Goal: Navigation & Orientation: Find specific page/section

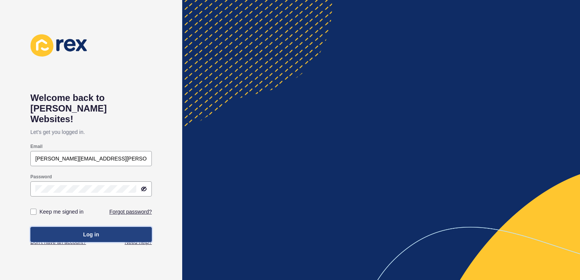
click at [96, 231] on span "Log in" at bounding box center [91, 235] width 16 height 8
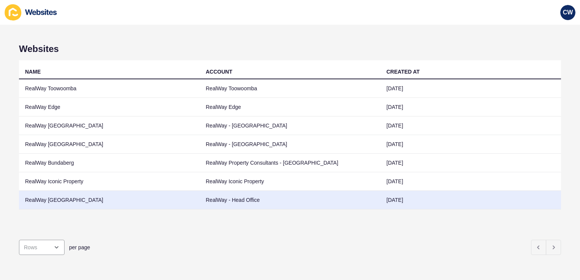
click at [91, 199] on td "RealWay [GEOGRAPHIC_DATA]" at bounding box center [109, 200] width 181 height 19
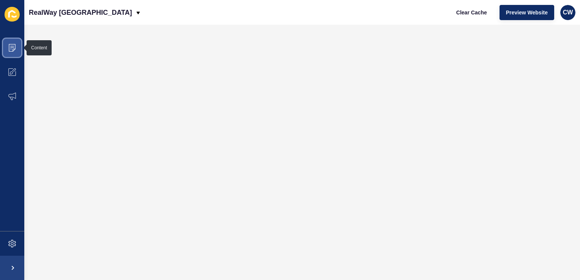
click at [14, 47] on icon at bounding box center [12, 47] width 4 height 0
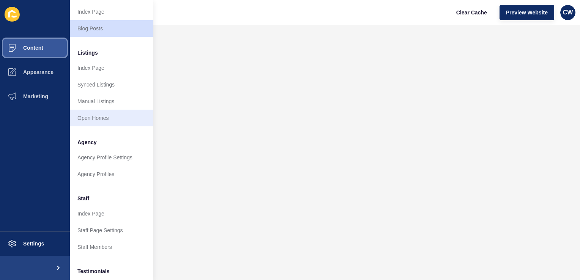
scroll to position [73, 0]
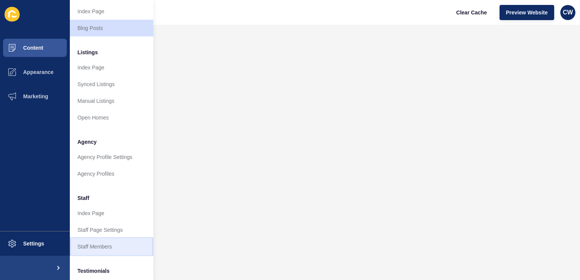
click at [108, 242] on link "Staff Members" at bounding box center [111, 246] width 83 height 17
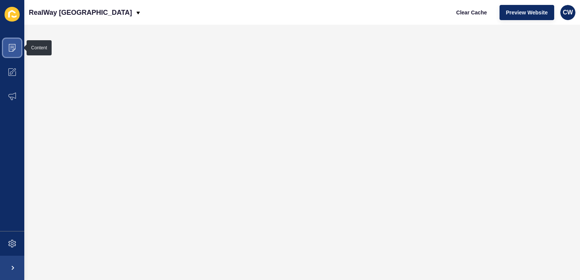
click at [14, 45] on icon at bounding box center [12, 48] width 8 height 8
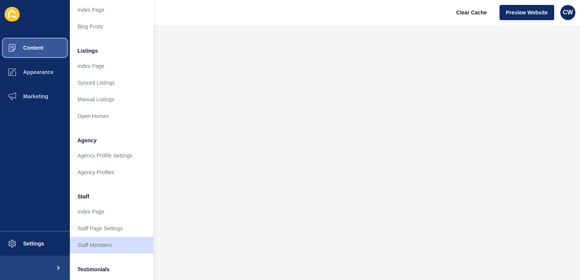
scroll to position [74, 0]
click at [102, 249] on link "Staff Members" at bounding box center [111, 245] width 83 height 17
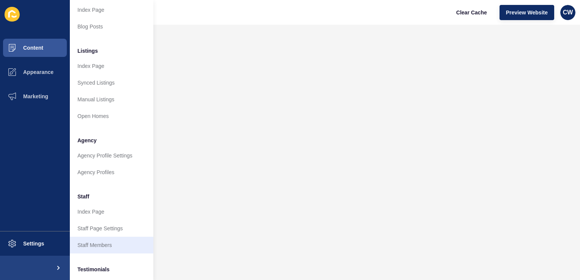
scroll to position [0, 0]
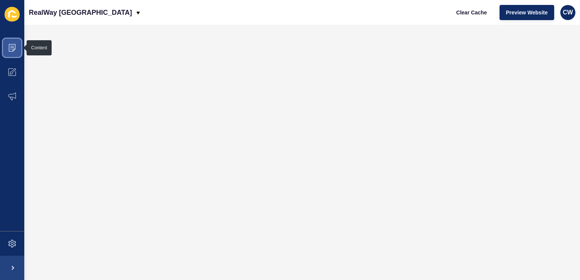
click at [5, 45] on span at bounding box center [12, 48] width 24 height 24
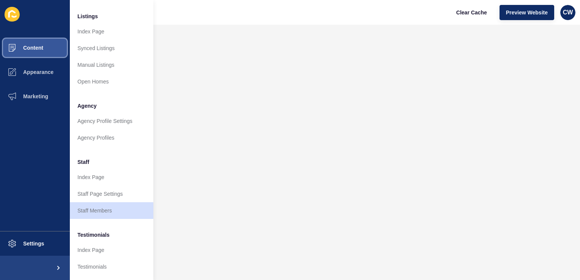
scroll to position [111, 0]
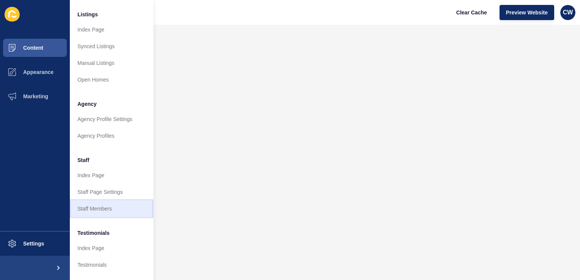
click at [97, 209] on link "Staff Members" at bounding box center [111, 208] width 83 height 17
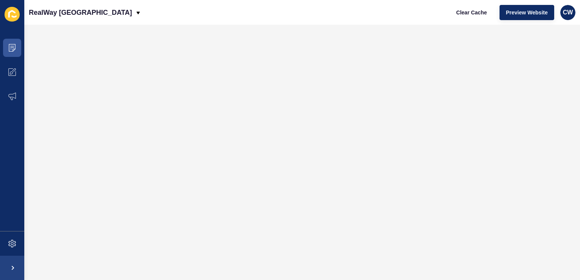
scroll to position [0, 0]
click at [13, 50] on icon at bounding box center [12, 48] width 7 height 8
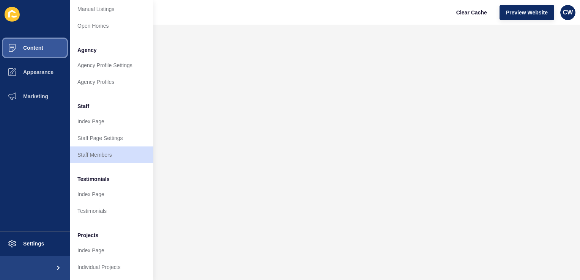
scroll to position [170, 0]
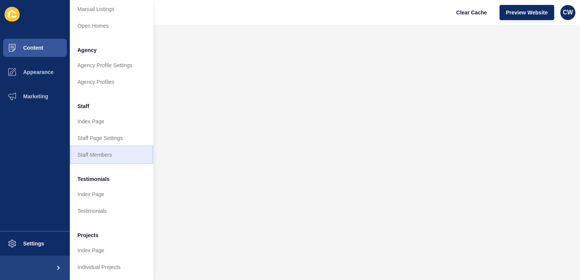
click at [97, 153] on link "Staff Members" at bounding box center [111, 154] width 83 height 17
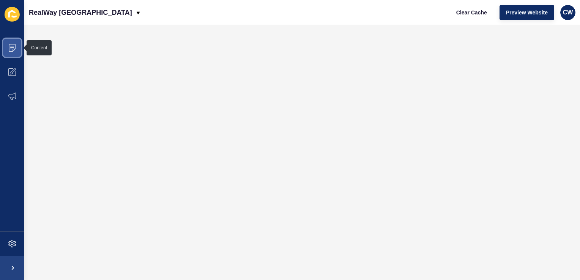
click at [14, 44] on icon at bounding box center [12, 48] width 8 height 8
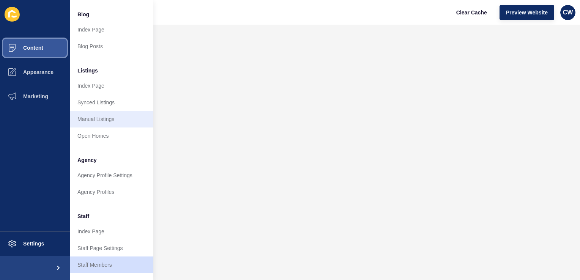
scroll to position [58, 0]
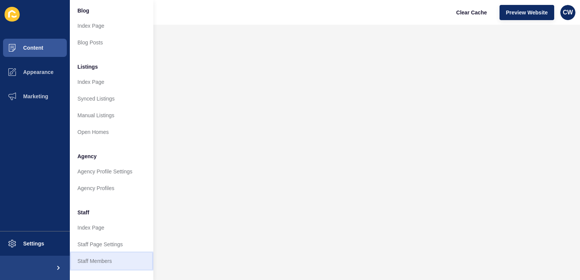
click at [89, 262] on link "Staff Members" at bounding box center [111, 261] width 83 height 17
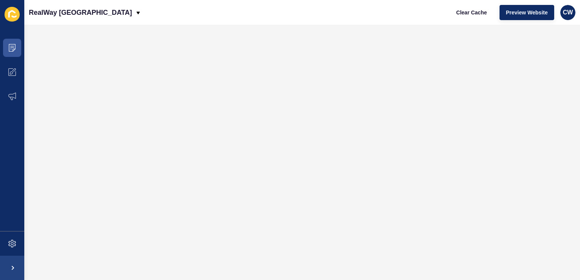
scroll to position [0, 0]
click at [14, 48] on icon at bounding box center [12, 48] width 8 height 8
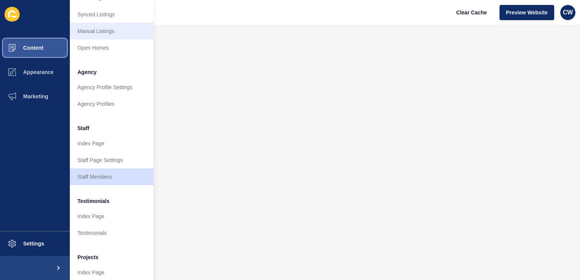
scroll to position [144, 0]
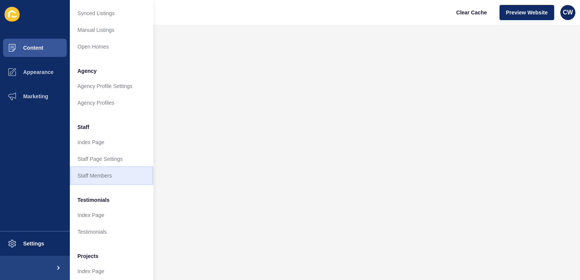
click at [103, 176] on link "Staff Members" at bounding box center [111, 175] width 83 height 17
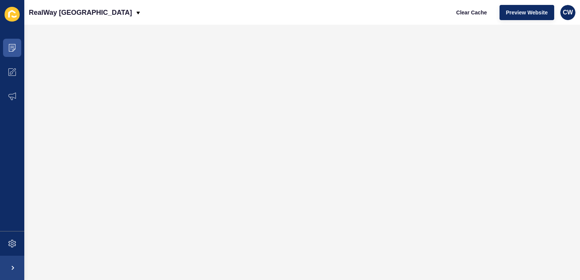
scroll to position [0, 0]
click at [17, 51] on span at bounding box center [12, 48] width 24 height 24
click at [16, 49] on span at bounding box center [12, 48] width 24 height 24
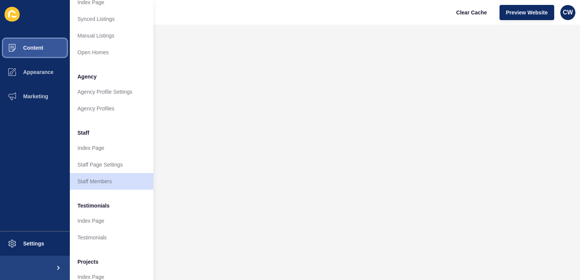
scroll to position [138, 0]
click at [105, 187] on link "Staff Members" at bounding box center [111, 181] width 83 height 17
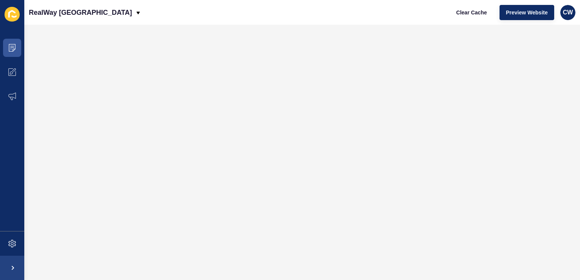
scroll to position [0, 0]
click at [9, 45] on icon at bounding box center [12, 48] width 8 height 8
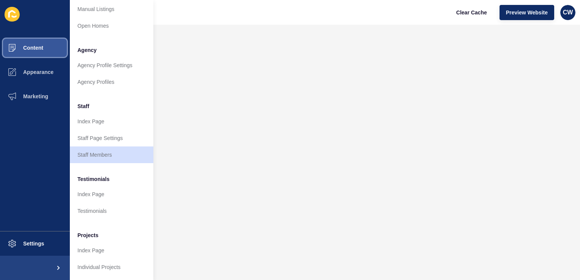
scroll to position [170, 0]
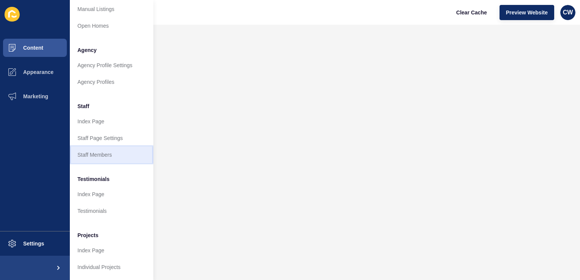
click at [102, 147] on link "Staff Members" at bounding box center [111, 154] width 83 height 17
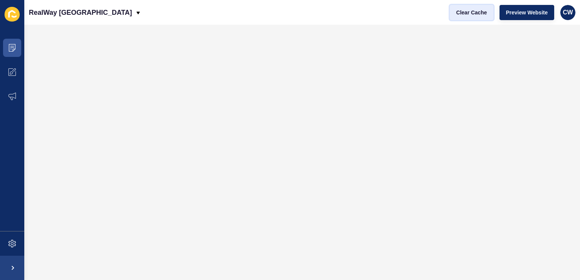
click at [477, 10] on span "Clear Cache" at bounding box center [471, 13] width 31 height 8
click at [14, 51] on icon at bounding box center [12, 48] width 8 height 8
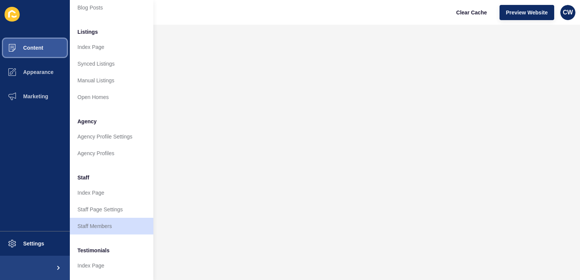
scroll to position [96, 0]
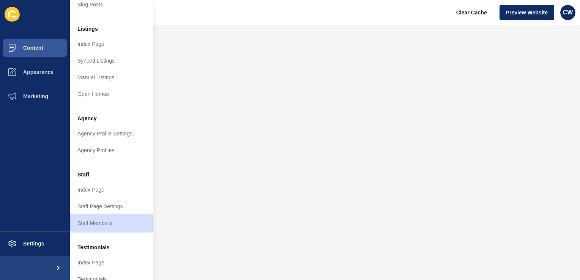
click at [118, 218] on link "Staff Members" at bounding box center [111, 223] width 83 height 17
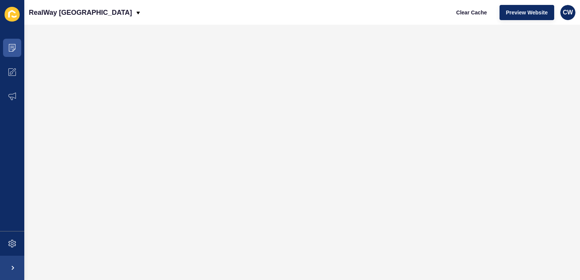
scroll to position [0, 0]
click at [13, 50] on icon at bounding box center [12, 48] width 7 height 8
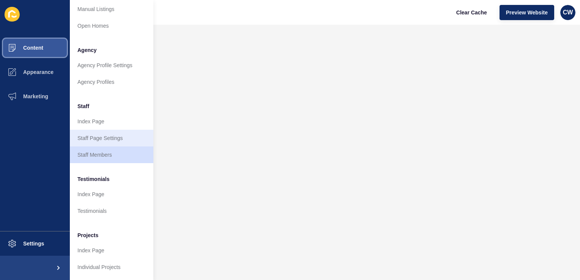
scroll to position [168, 0]
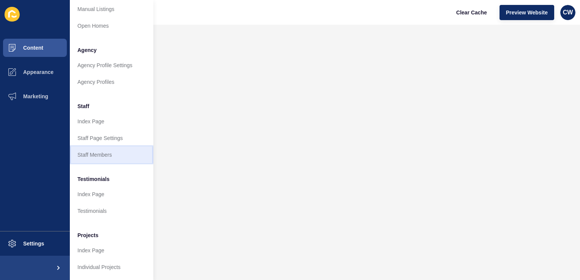
click at [126, 146] on link "Staff Members" at bounding box center [111, 154] width 83 height 17
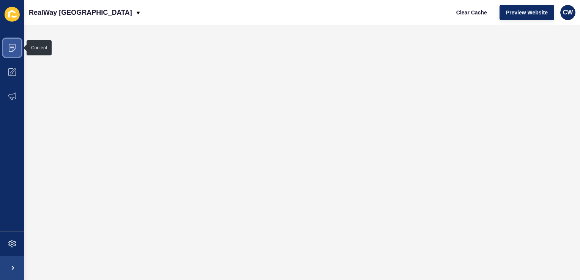
click at [14, 47] on icon at bounding box center [12, 48] width 8 height 8
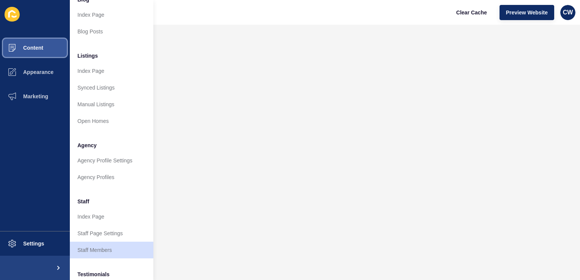
scroll to position [71, 1]
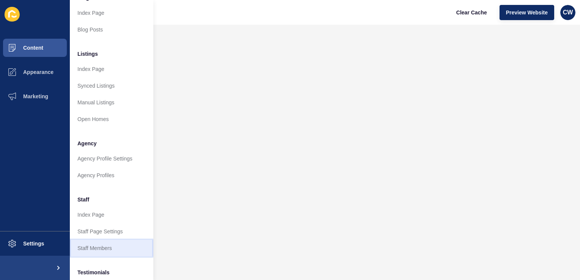
click at [104, 247] on link "Staff Members" at bounding box center [111, 248] width 83 height 17
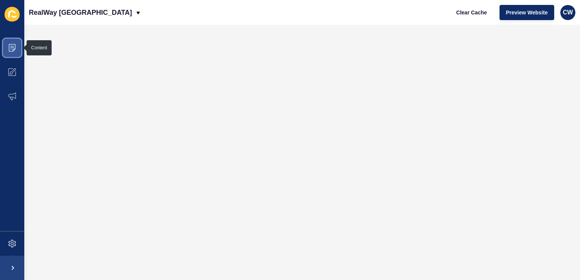
click at [11, 48] on icon at bounding box center [12, 47] width 4 height 0
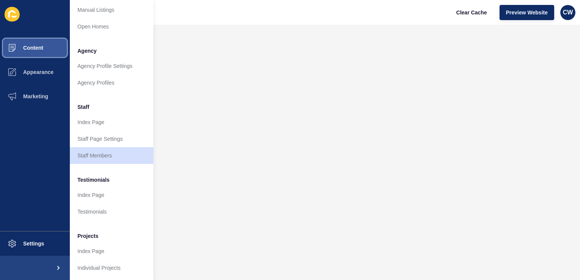
scroll to position [165, 0]
click at [103, 151] on link "Staff Members" at bounding box center [111, 154] width 83 height 17
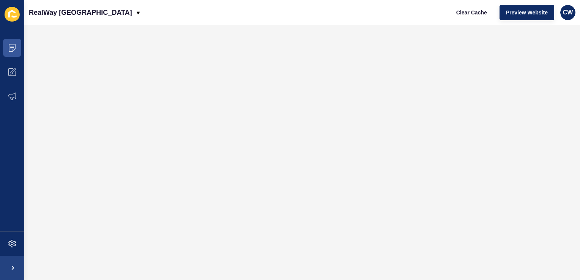
scroll to position [0, 0]
click at [13, 45] on icon at bounding box center [12, 48] width 8 height 8
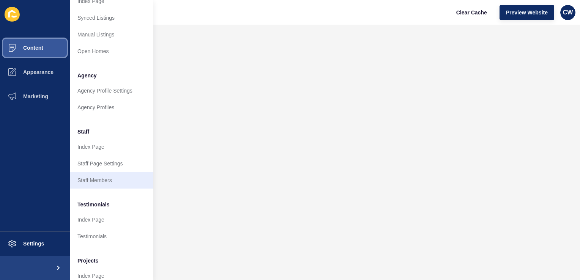
scroll to position [140, 0]
click at [98, 183] on link "Staff Members" at bounding box center [111, 179] width 83 height 17
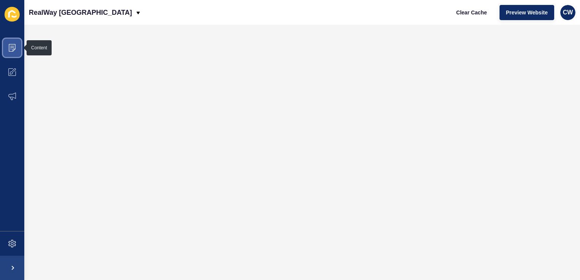
click at [19, 51] on span at bounding box center [12, 48] width 24 height 24
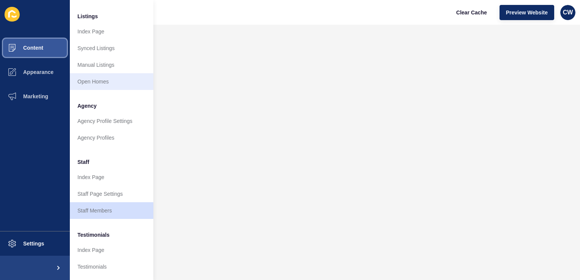
scroll to position [111, 1]
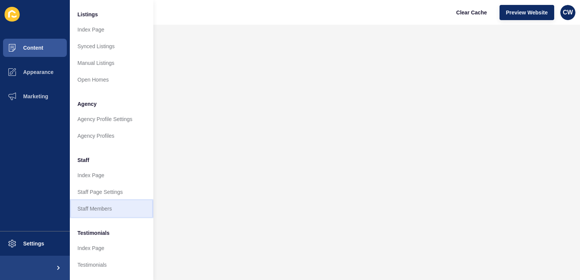
click at [94, 211] on link "Staff Members" at bounding box center [111, 208] width 83 height 17
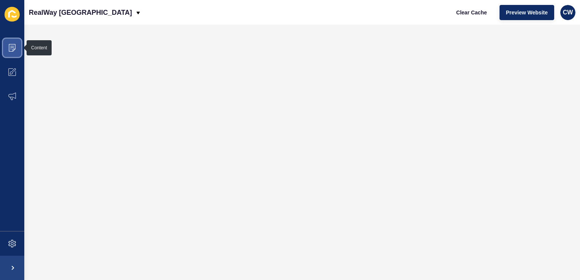
click at [16, 51] on icon at bounding box center [12, 48] width 8 height 8
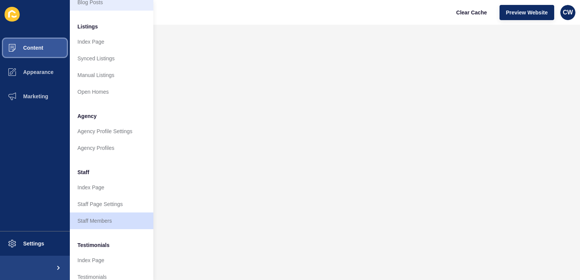
scroll to position [102, 0]
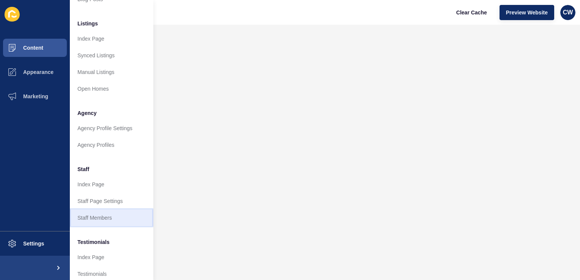
click at [123, 222] on link "Staff Members" at bounding box center [111, 217] width 83 height 17
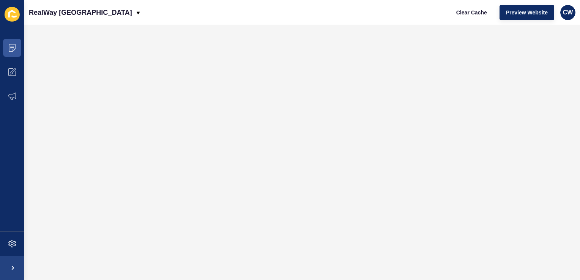
scroll to position [0, 0]
click at [12, 51] on icon at bounding box center [12, 48] width 7 height 8
click at [11, 49] on icon at bounding box center [12, 48] width 8 height 8
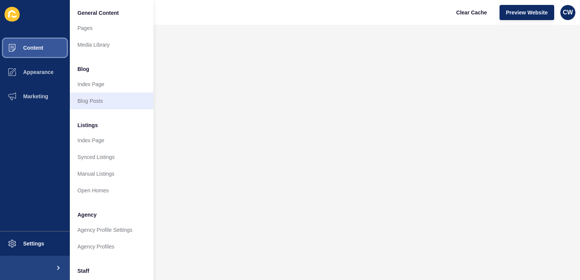
scroll to position [110, 0]
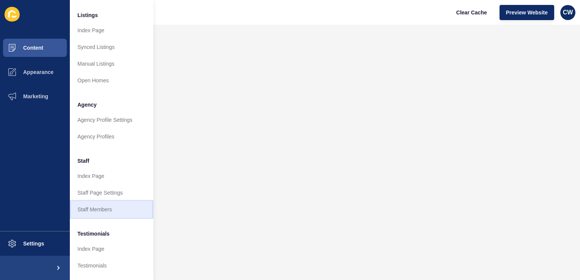
click at [109, 213] on link "Staff Members" at bounding box center [111, 209] width 83 height 17
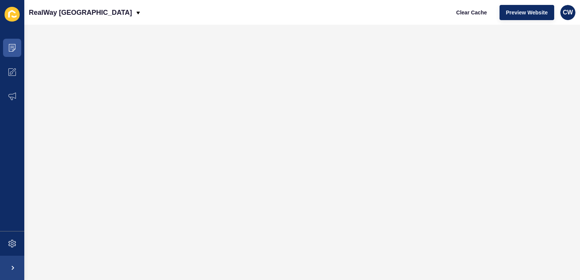
scroll to position [0, 0]
click at [469, 11] on span "Clear Cache" at bounding box center [471, 13] width 31 height 8
click at [8, 46] on span at bounding box center [12, 48] width 24 height 24
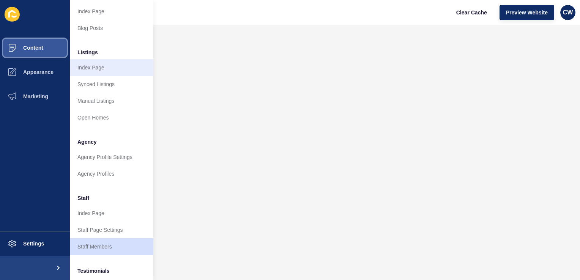
scroll to position [78, 0]
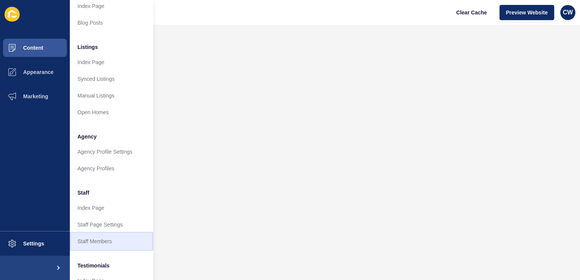
click at [98, 236] on link "Staff Members" at bounding box center [111, 241] width 83 height 17
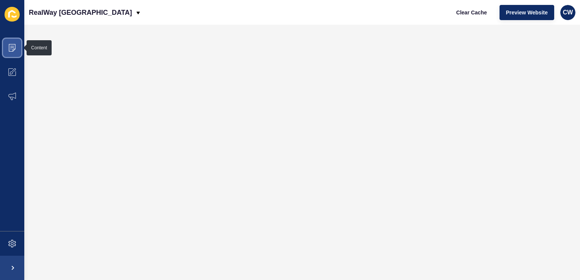
click at [13, 53] on span at bounding box center [12, 48] width 24 height 24
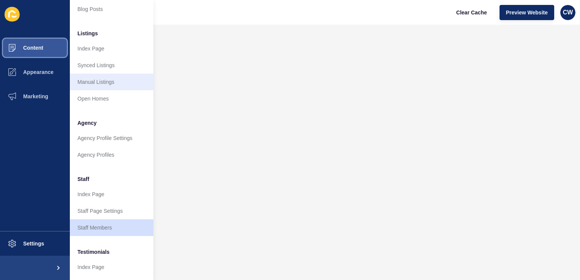
scroll to position [96, 0]
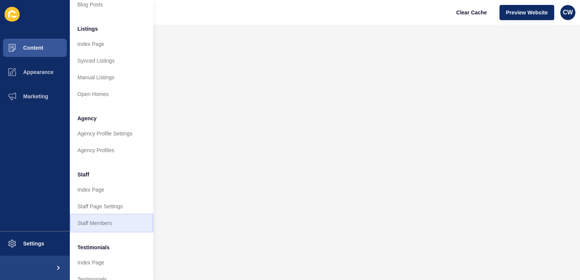
click at [99, 225] on link "Staff Members" at bounding box center [111, 223] width 83 height 17
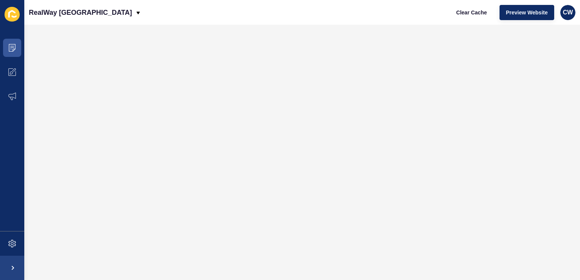
scroll to position [0, 0]
click at [13, 49] on icon at bounding box center [12, 48] width 8 height 8
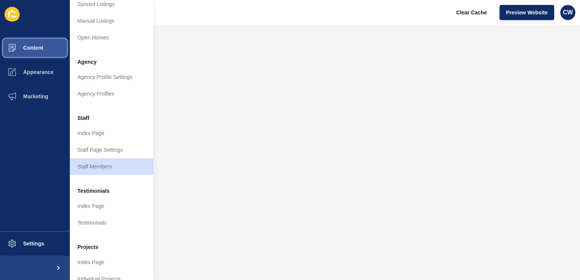
scroll to position [153, 0]
click at [96, 164] on link "Staff Members" at bounding box center [111, 166] width 83 height 17
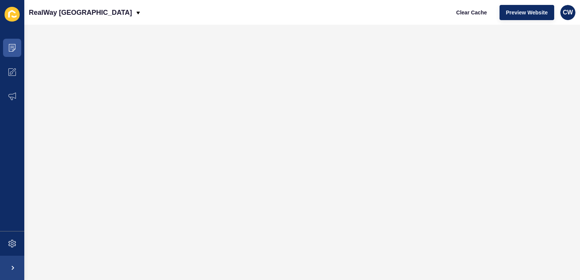
scroll to position [0, 0]
click at [15, 46] on icon at bounding box center [12, 48] width 8 height 8
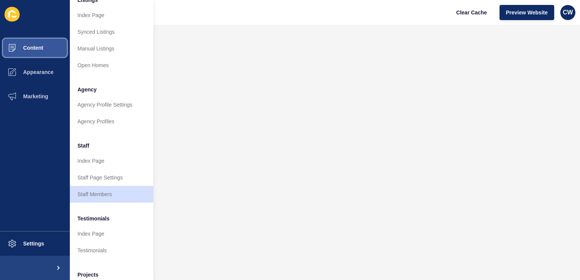
scroll to position [126, 0]
click at [102, 190] on link "Staff Members" at bounding box center [111, 193] width 83 height 17
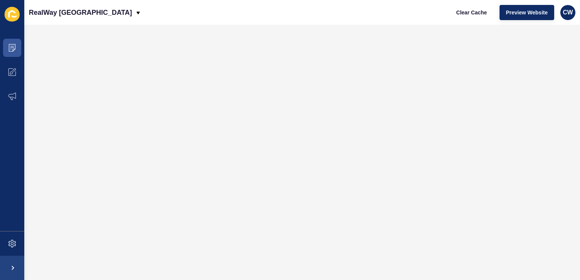
scroll to position [0, 0]
click at [470, 14] on span "Clear Cache" at bounding box center [471, 13] width 31 height 8
click at [13, 51] on icon at bounding box center [12, 48] width 7 height 8
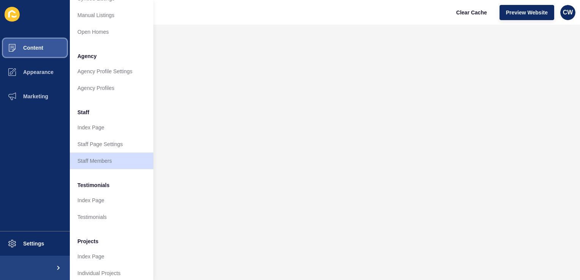
scroll to position [159, 0]
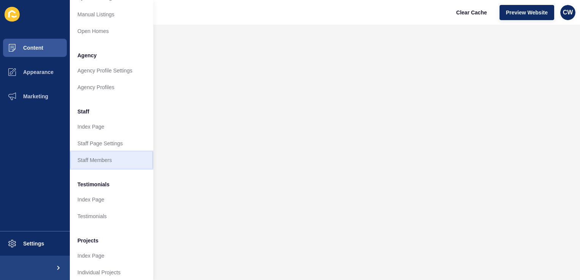
click at [109, 160] on link "Staff Members" at bounding box center [111, 160] width 83 height 17
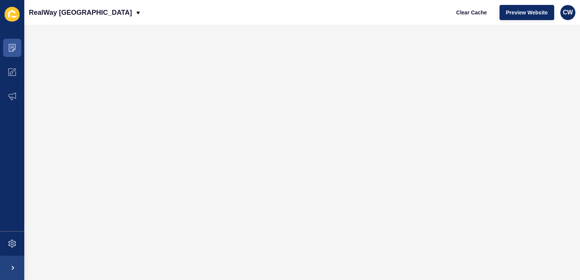
scroll to position [0, 0]
click at [478, 13] on span "Clear Cache" at bounding box center [471, 13] width 31 height 8
click at [13, 52] on span at bounding box center [12, 48] width 24 height 24
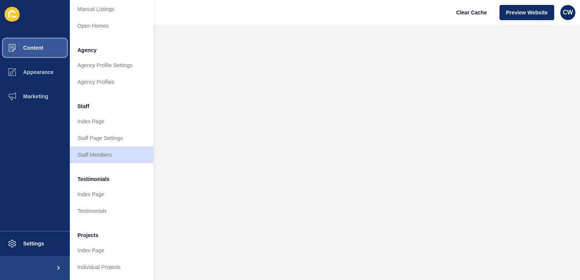
scroll to position [170, 0]
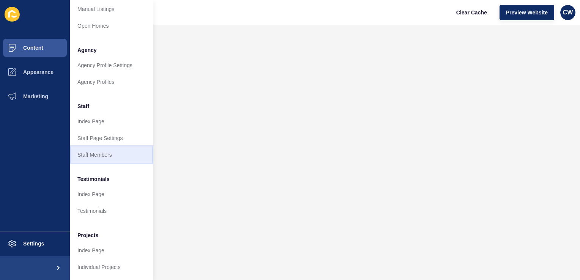
click at [124, 146] on link "Staff Members" at bounding box center [111, 154] width 83 height 17
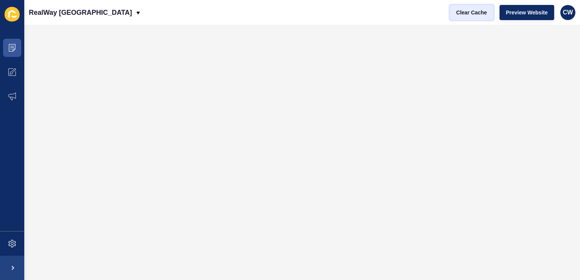
click at [470, 17] on button "Clear Cache" at bounding box center [472, 12] width 44 height 15
click at [8, 44] on span at bounding box center [12, 48] width 24 height 24
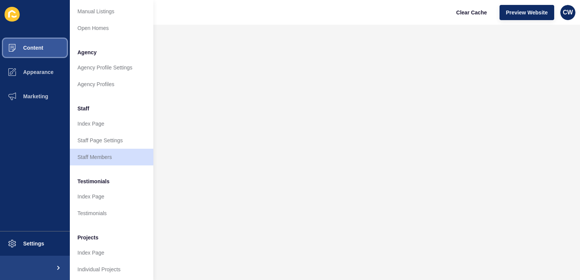
scroll to position [164, 0]
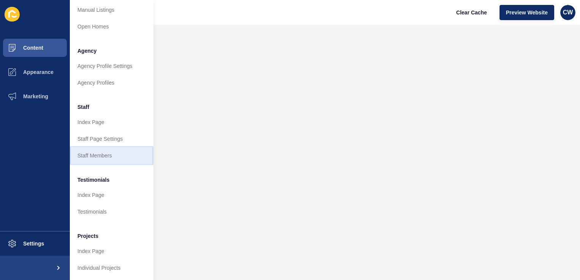
click at [113, 154] on link "Staff Members" at bounding box center [111, 155] width 83 height 17
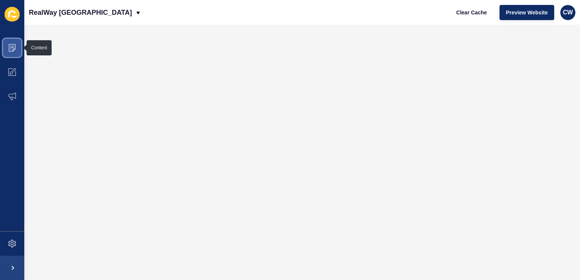
click at [14, 44] on icon at bounding box center [12, 48] width 7 height 8
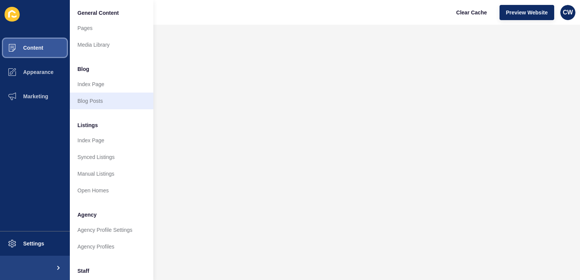
scroll to position [103, 0]
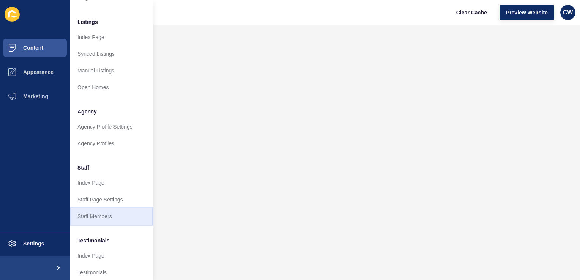
click at [115, 219] on link "Staff Members" at bounding box center [111, 216] width 83 height 17
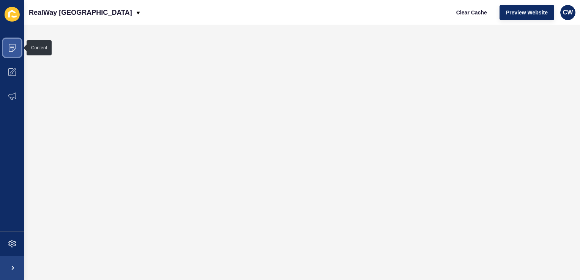
click at [17, 46] on span at bounding box center [12, 48] width 24 height 24
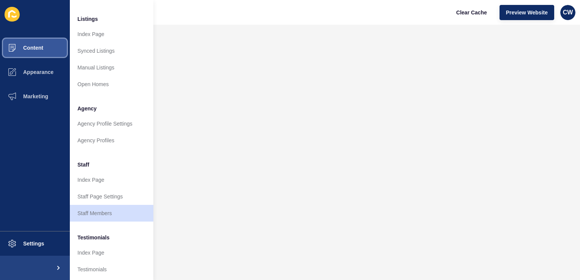
scroll to position [111, 5]
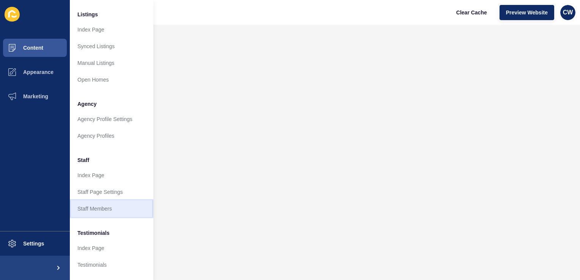
click at [107, 204] on link "Staff Members" at bounding box center [111, 208] width 83 height 17
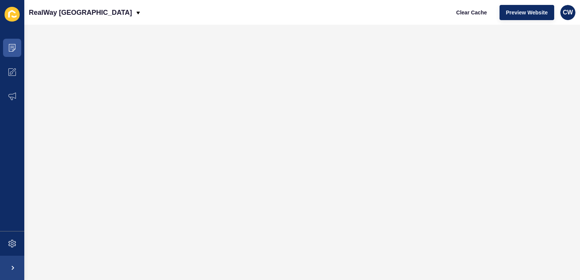
scroll to position [0, 0]
click at [473, 13] on span "Clear Cache" at bounding box center [471, 13] width 31 height 8
click at [17, 50] on span at bounding box center [12, 48] width 24 height 24
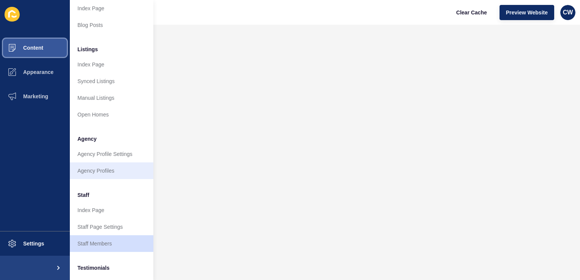
scroll to position [77, 4]
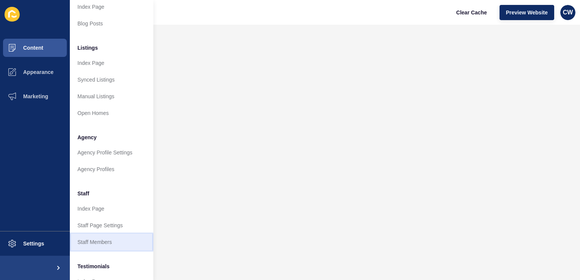
click at [113, 243] on link "Staff Members" at bounding box center [111, 242] width 83 height 17
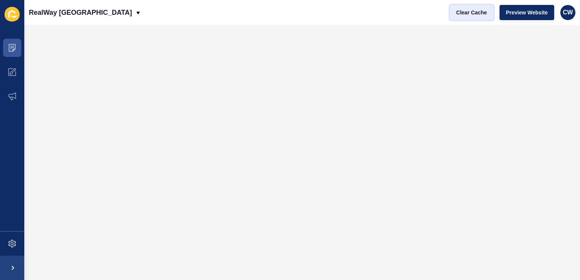
click at [483, 14] on span "Clear Cache" at bounding box center [471, 13] width 31 height 8
click at [466, 14] on span "Clear Cache" at bounding box center [471, 13] width 31 height 8
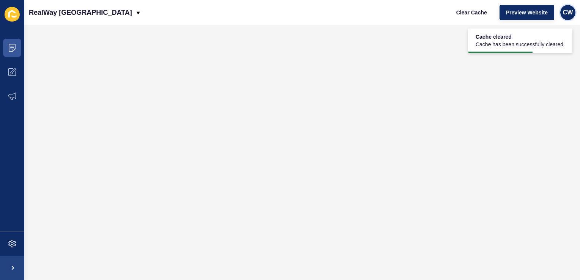
click at [567, 14] on span "CW" at bounding box center [568, 13] width 10 height 8
click at [543, 68] on link "Logout" at bounding box center [550, 63] width 56 height 17
